Goal: Information Seeking & Learning: Compare options

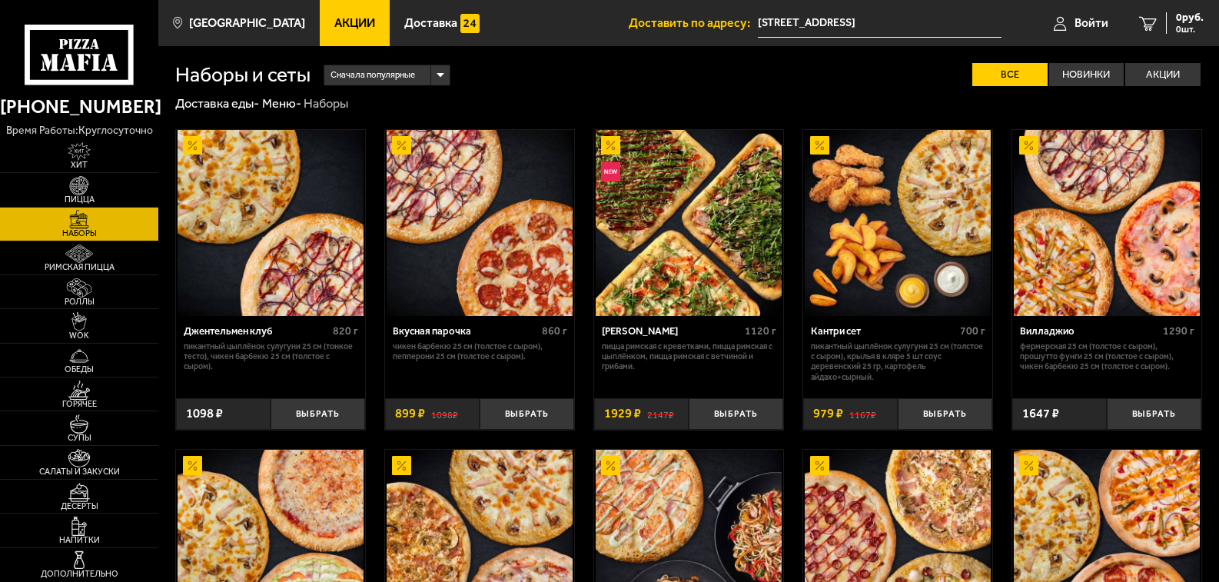
scroll to position [161, 0]
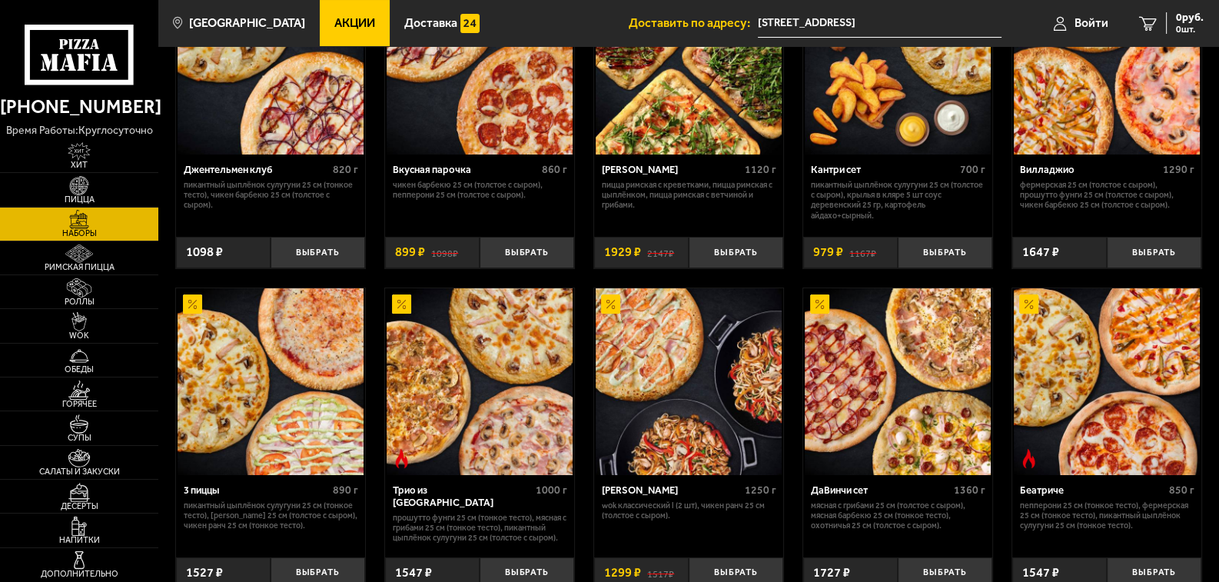
click at [520, 402] on img at bounding box center [480, 381] width 186 height 186
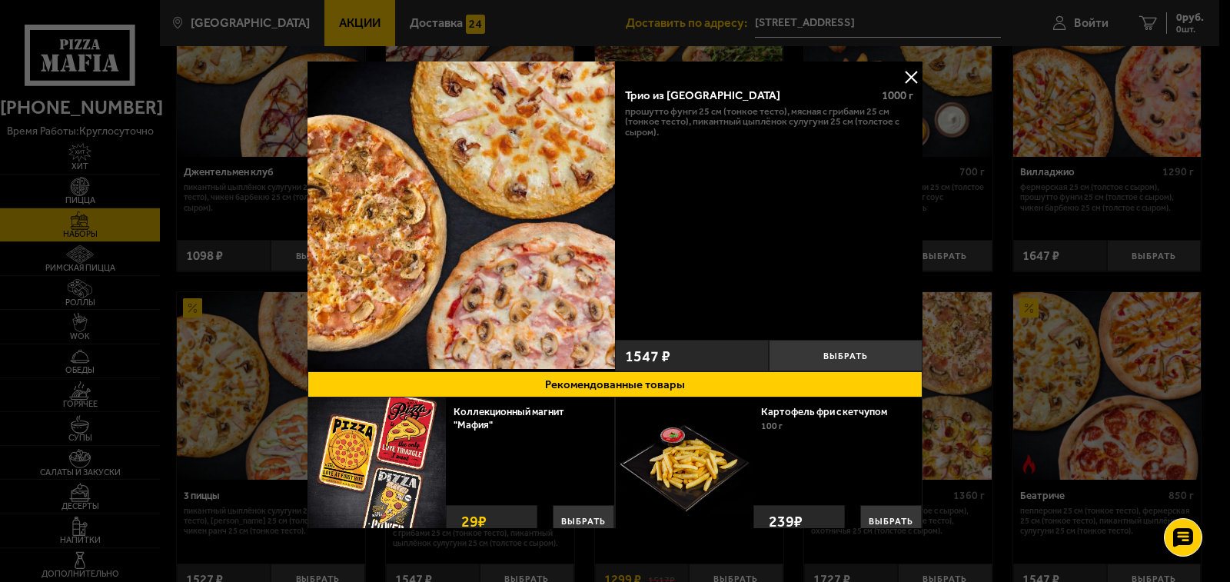
click at [899, 71] on button at bounding box center [910, 76] width 23 height 23
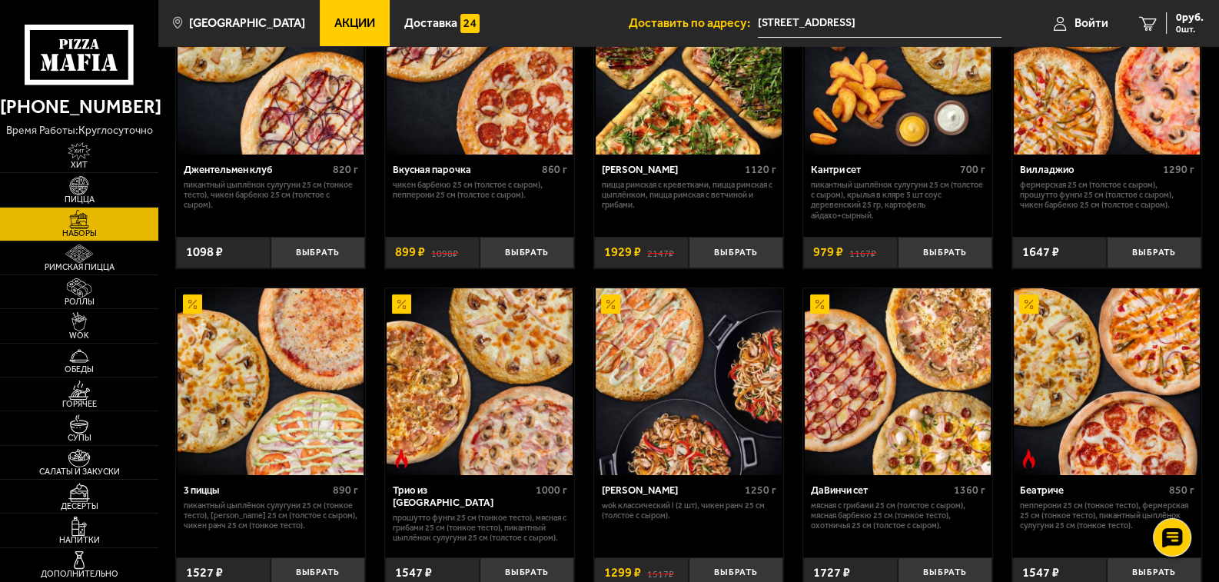
click at [480, 406] on img at bounding box center [480, 381] width 186 height 186
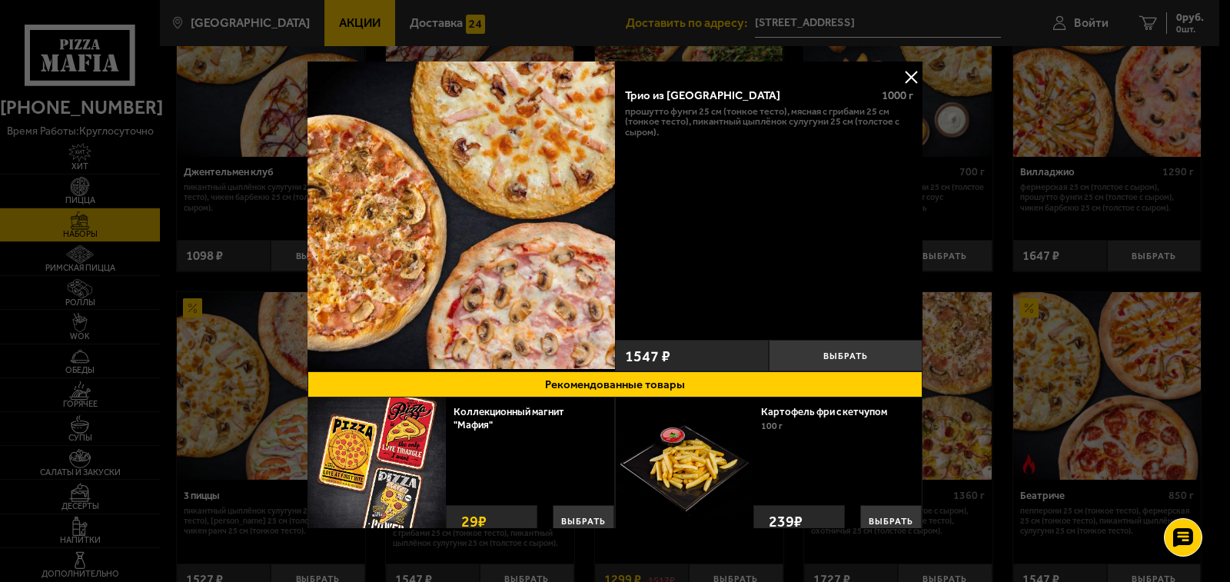
click at [899, 78] on button at bounding box center [910, 76] width 23 height 23
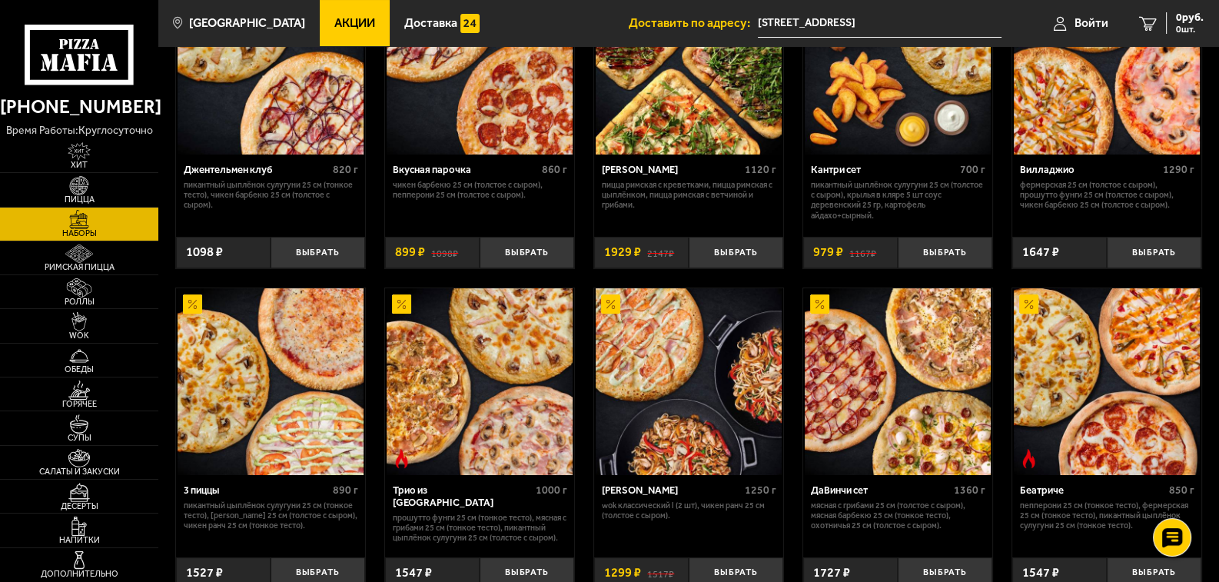
click at [268, 383] on img at bounding box center [271, 381] width 186 height 186
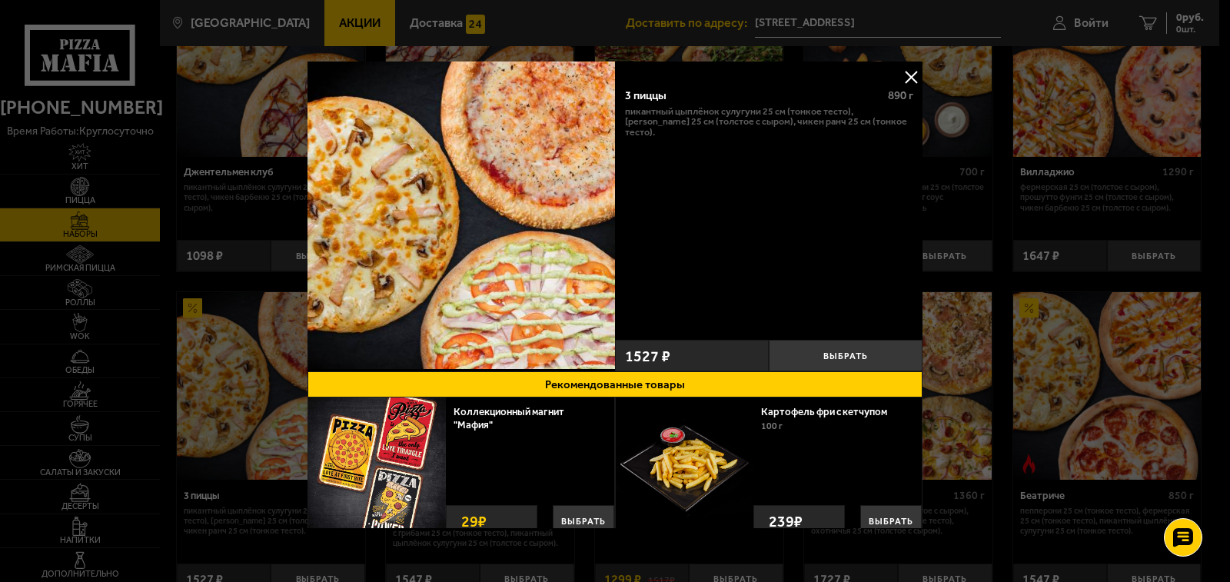
click at [902, 70] on button at bounding box center [910, 76] width 23 height 23
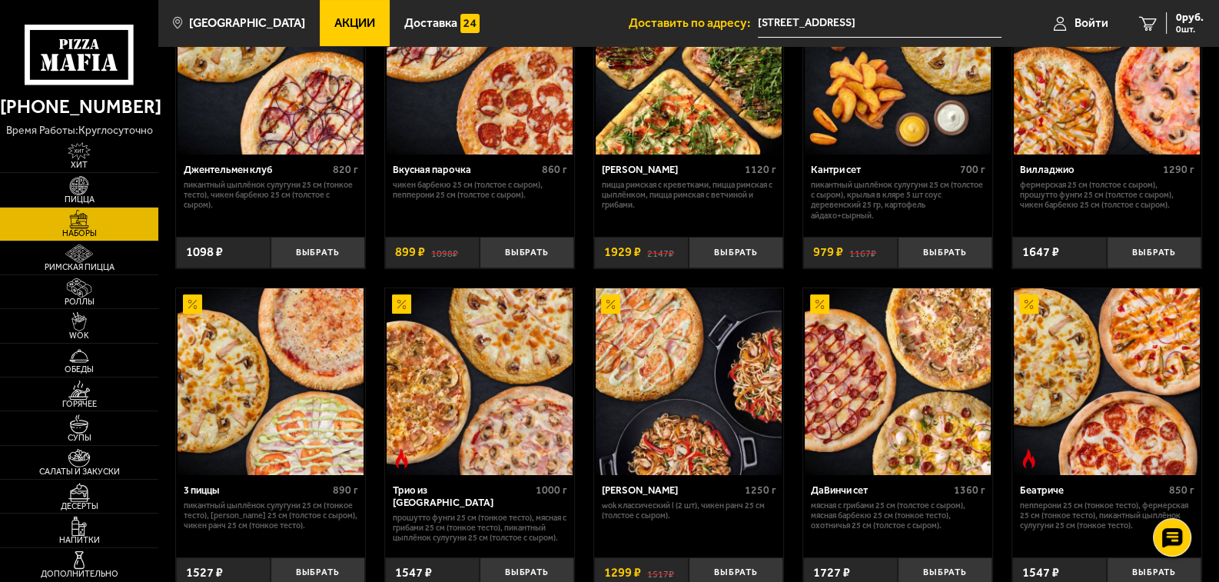
click at [1125, 420] on img at bounding box center [1107, 381] width 186 height 186
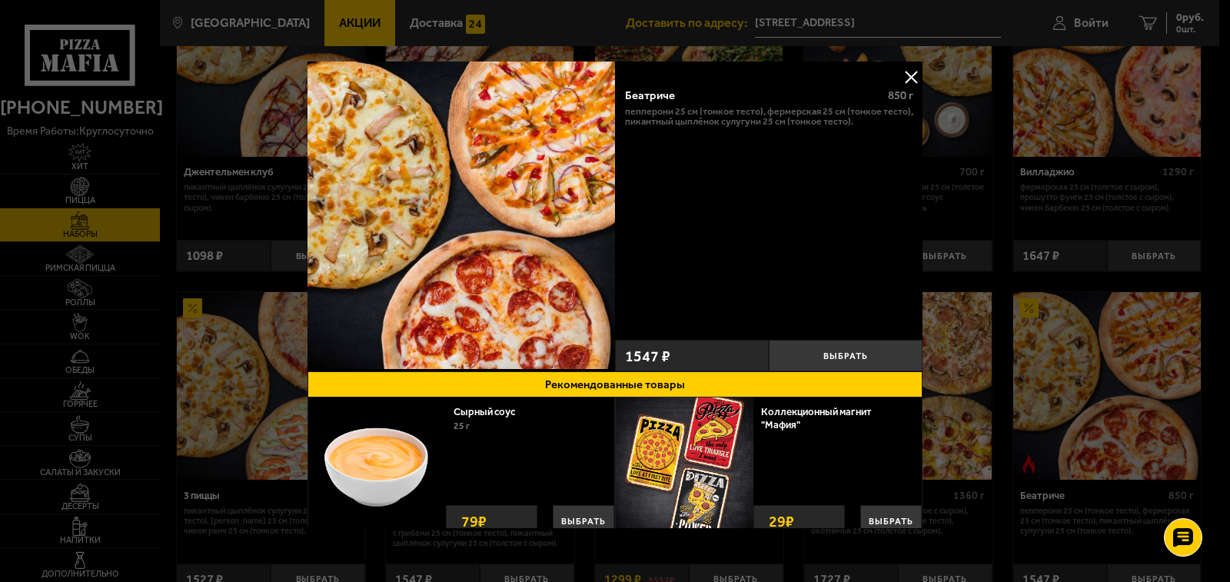
click at [899, 77] on button at bounding box center [910, 76] width 23 height 23
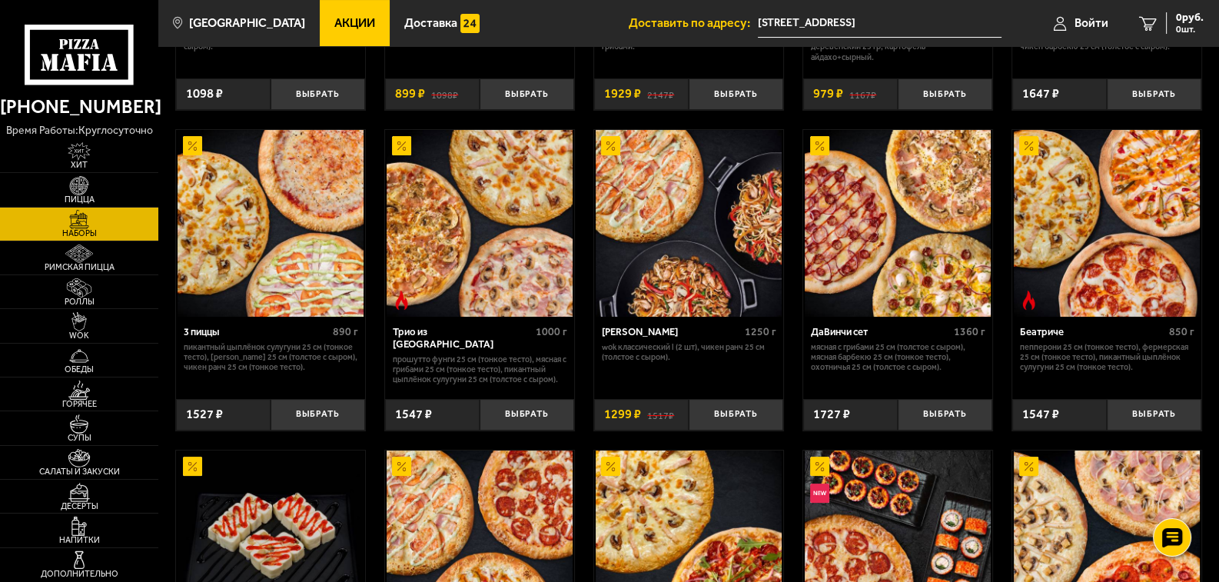
scroll to position [323, 0]
